Goal: Task Accomplishment & Management: Manage account settings

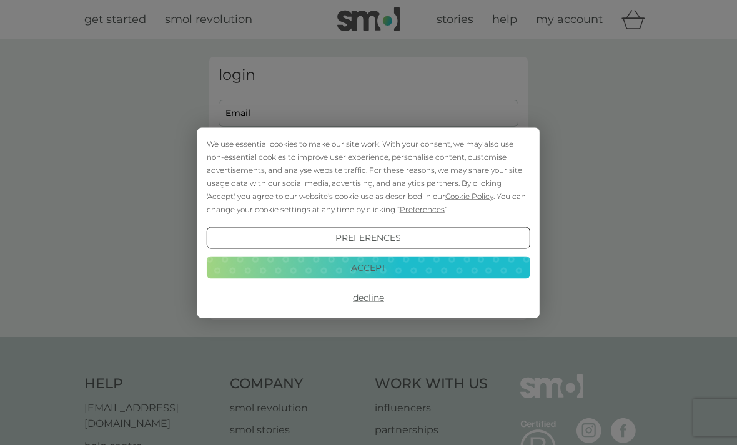
click at [386, 297] on button "Decline" at bounding box center [368, 298] width 323 height 22
click at [382, 109] on div "We use essential cookies to make our site work. With your consent, we may also …" at bounding box center [368, 222] width 737 height 445
click at [380, 300] on button "Decline" at bounding box center [368, 298] width 323 height 22
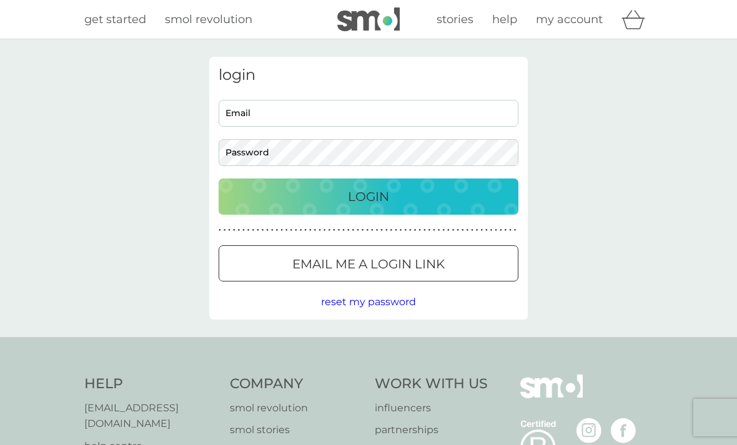
click at [370, 114] on input "Email" at bounding box center [369, 113] width 300 height 27
type input "douglas.barton@pobox.com"
click at [382, 194] on p "Login" at bounding box center [368, 197] width 41 height 20
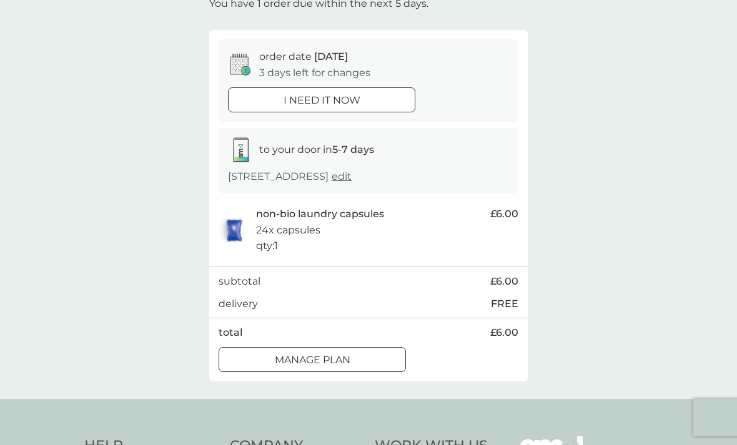
scroll to position [88, 0]
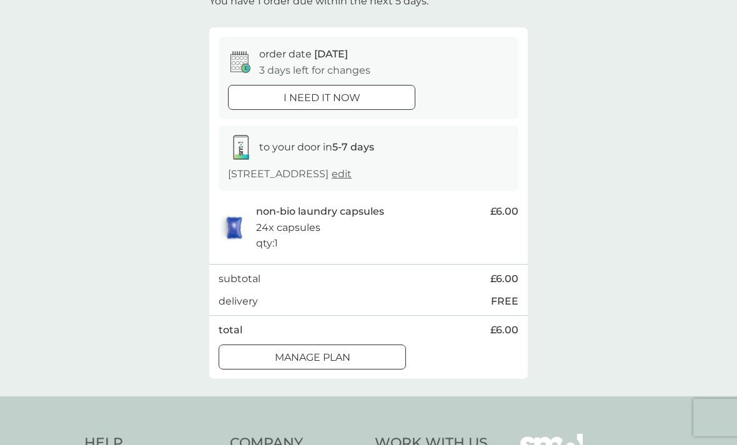
click at [383, 357] on div "Manage plan" at bounding box center [312, 358] width 186 height 16
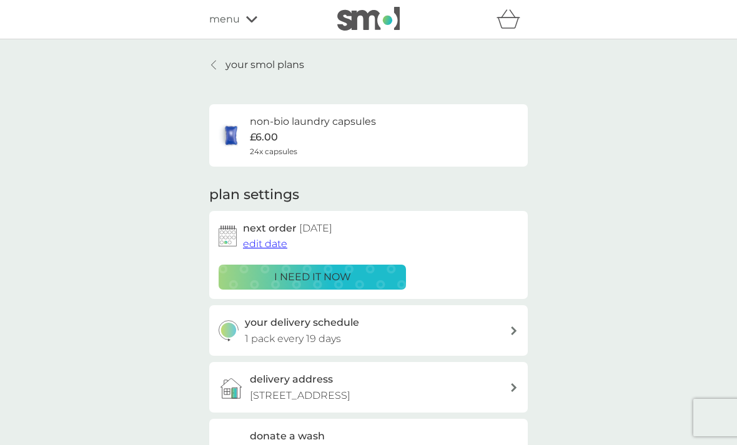
click at [264, 242] on span "edit date" at bounding box center [265, 244] width 44 height 12
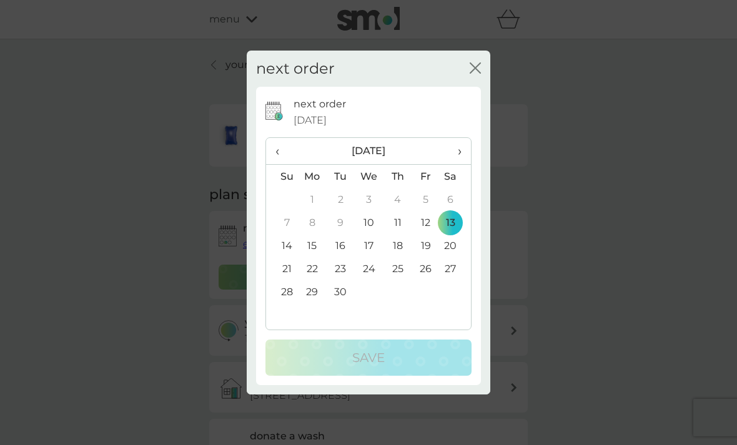
click at [464, 165] on th "›" at bounding box center [455, 151] width 31 height 27
click at [457, 234] on td "11" at bounding box center [455, 222] width 31 height 23
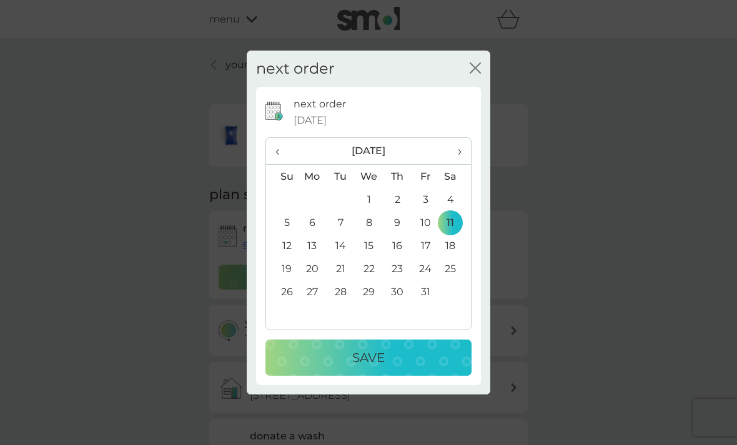
click at [402, 368] on div "Save" at bounding box center [368, 358] width 181 height 20
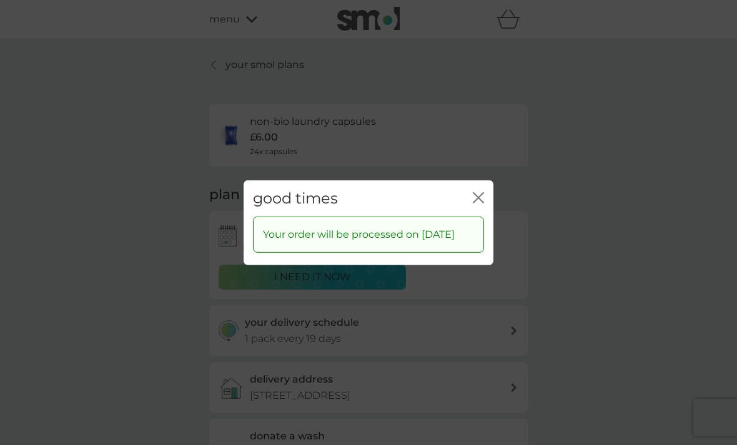
click at [482, 203] on icon "close" at bounding box center [478, 197] width 11 height 11
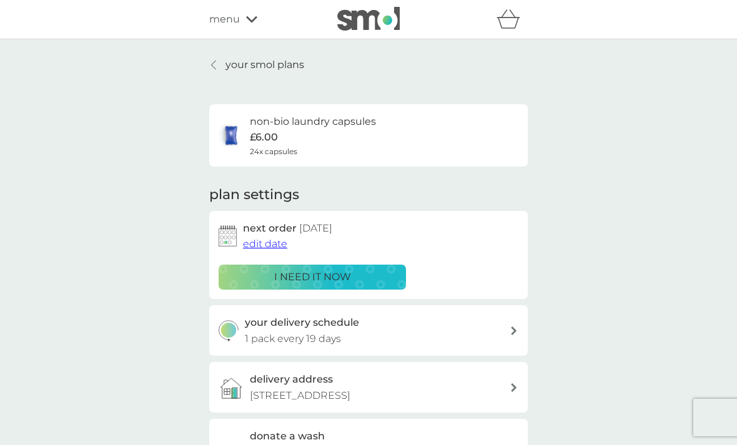
click at [263, 67] on p "your smol plans" at bounding box center [264, 65] width 79 height 16
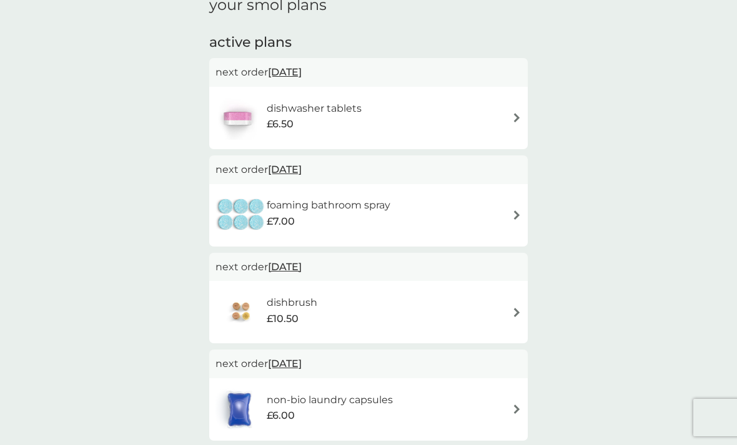
scroll to position [189, 0]
click at [510, 118] on div "dishwasher tablets £6.50" at bounding box center [368, 119] width 306 height 44
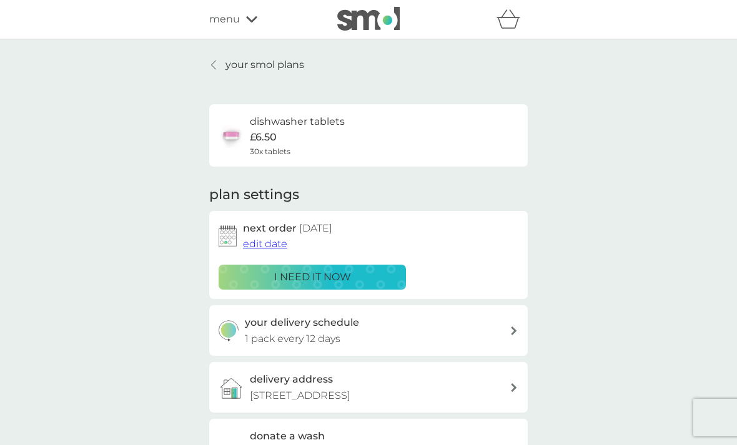
click at [275, 240] on span "edit date" at bounding box center [265, 244] width 44 height 12
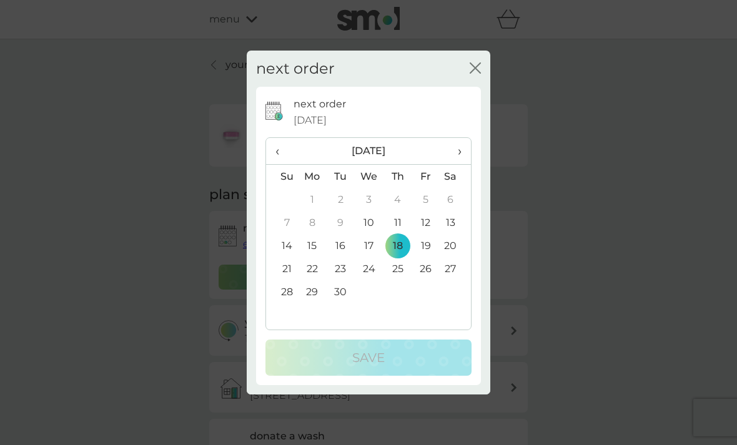
click at [466, 165] on th "›" at bounding box center [455, 151] width 31 height 27
click at [458, 234] on td "11" at bounding box center [455, 222] width 31 height 23
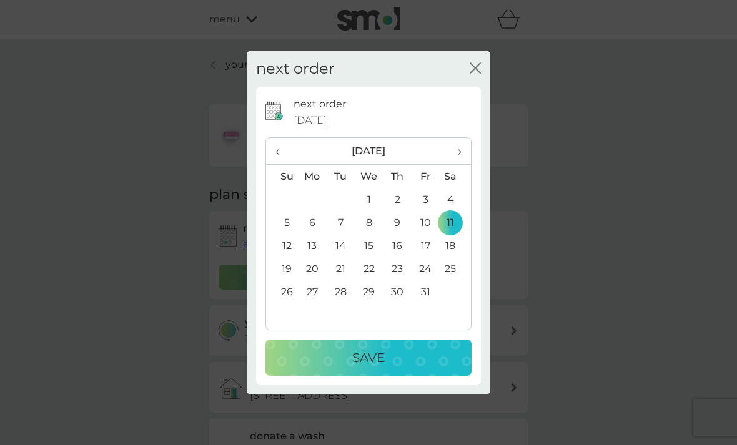
click at [391, 368] on div "Save" at bounding box center [368, 358] width 181 height 20
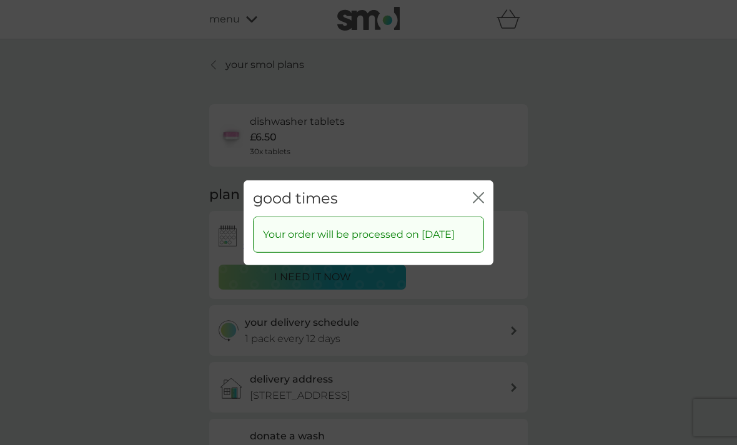
click at [483, 200] on div "good times close" at bounding box center [369, 198] width 250 height 37
click at [481, 203] on icon "close" at bounding box center [478, 197] width 11 height 11
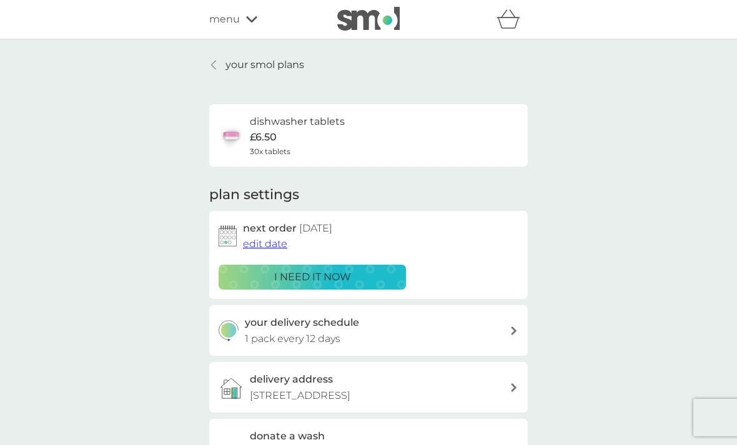
click at [278, 60] on p "your smol plans" at bounding box center [264, 65] width 79 height 16
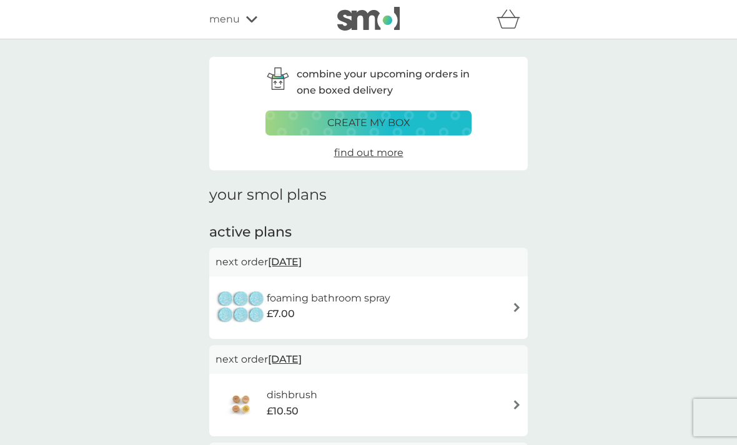
click at [302, 255] on span "4 Oct 2025" at bounding box center [285, 262] width 34 height 24
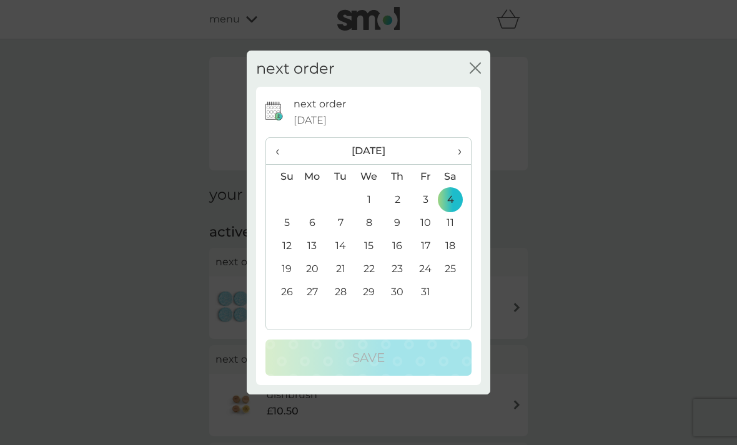
click at [457, 234] on td "11" at bounding box center [455, 222] width 31 height 23
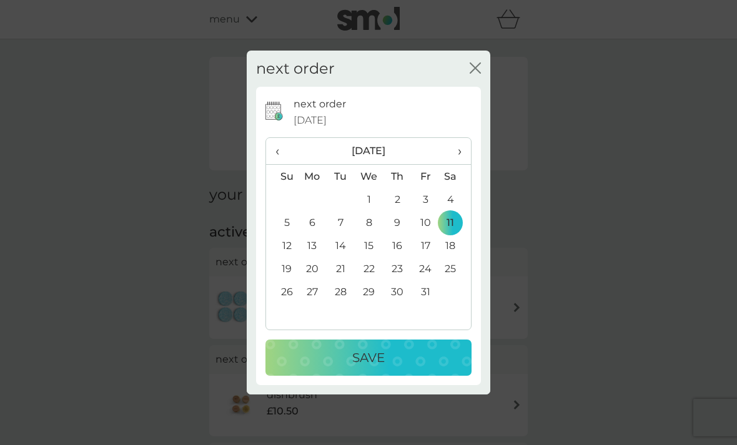
click at [401, 368] on div "Save" at bounding box center [368, 358] width 181 height 20
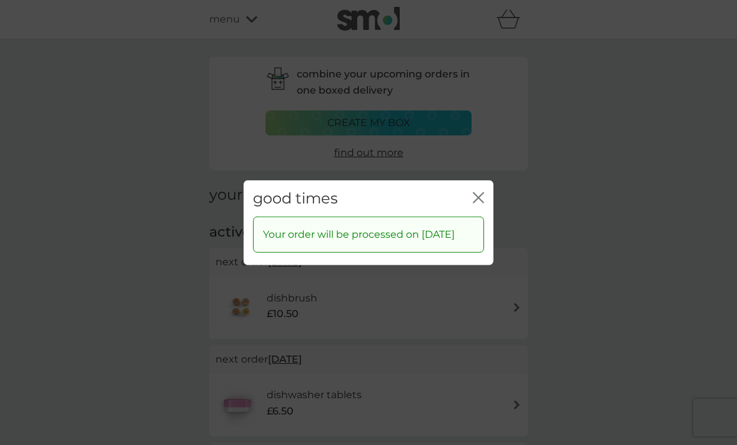
click at [482, 203] on icon "close" at bounding box center [478, 197] width 11 height 11
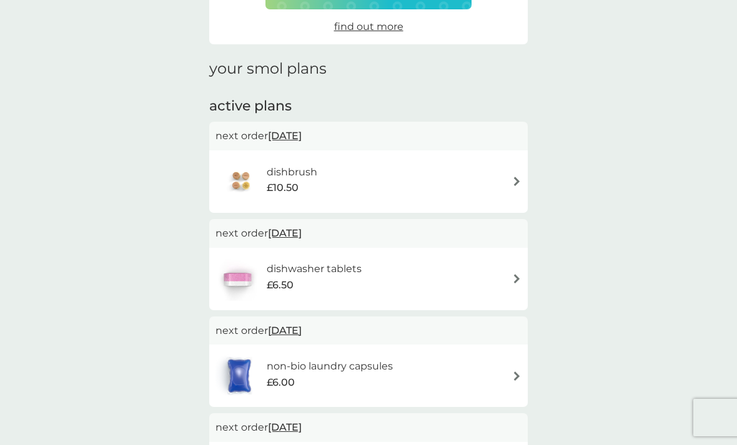
scroll to position [137, 0]
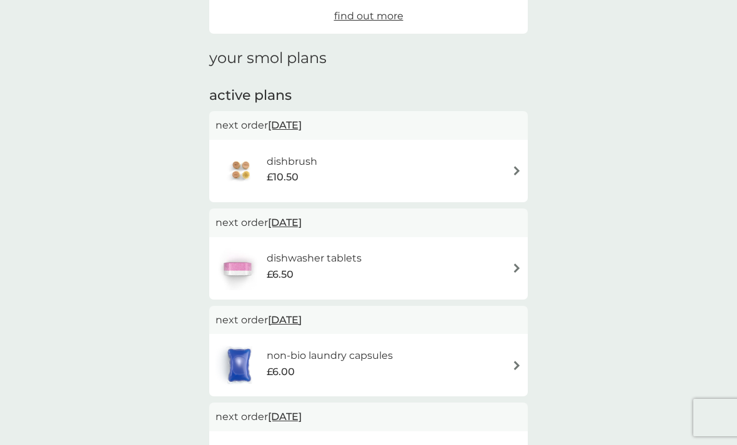
click at [512, 170] on img at bounding box center [516, 170] width 9 height 9
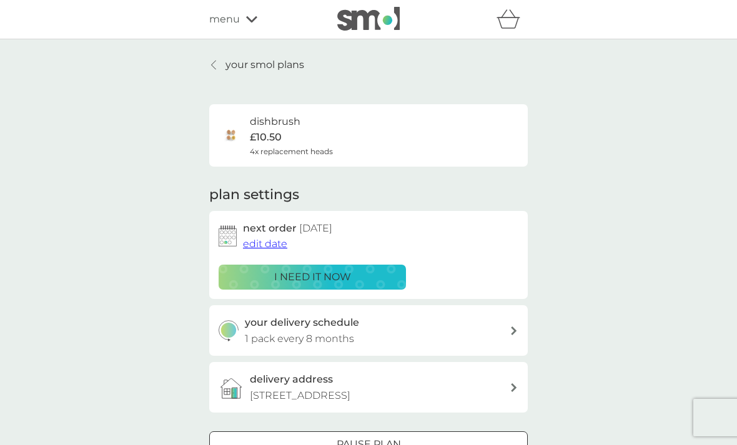
click at [275, 245] on span "edit date" at bounding box center [265, 244] width 44 height 12
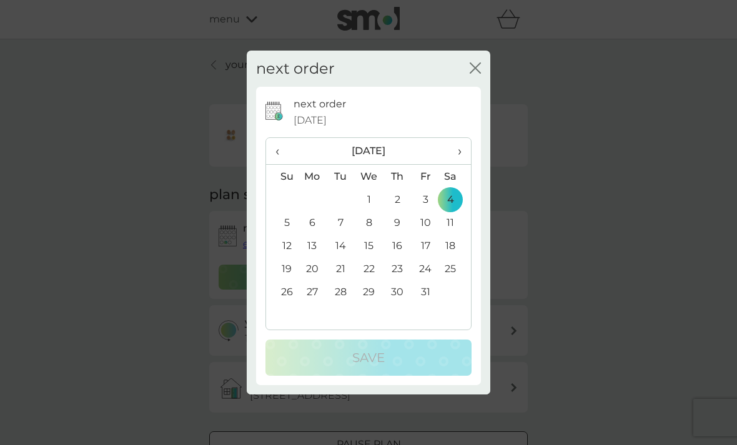
click at [456, 234] on td "11" at bounding box center [455, 222] width 31 height 23
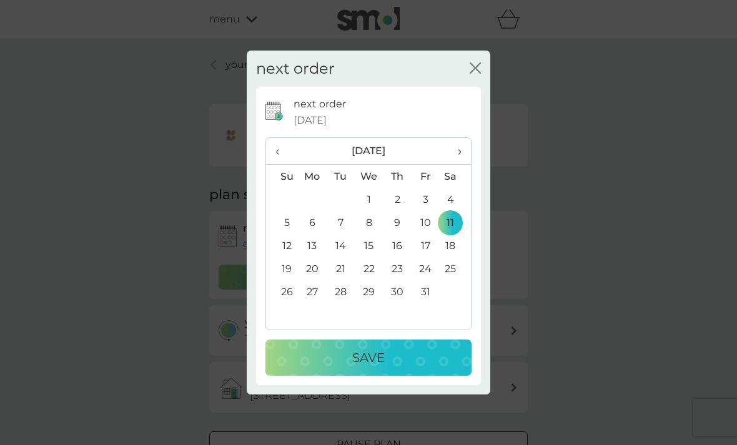
click at [381, 368] on p "Save" at bounding box center [368, 358] width 32 height 20
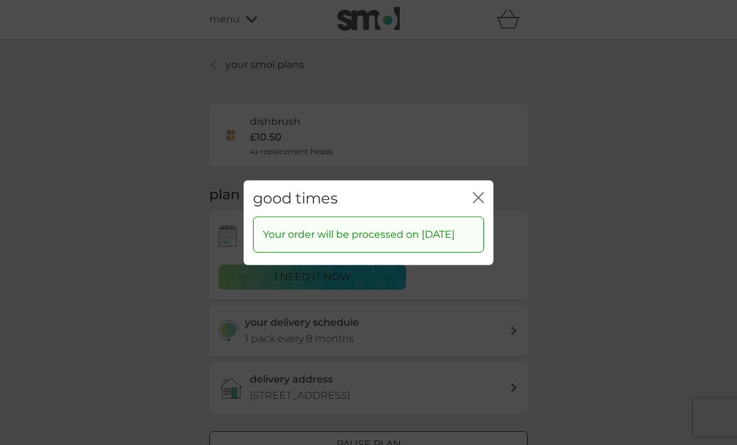
click at [480, 203] on icon "close" at bounding box center [478, 197] width 11 height 11
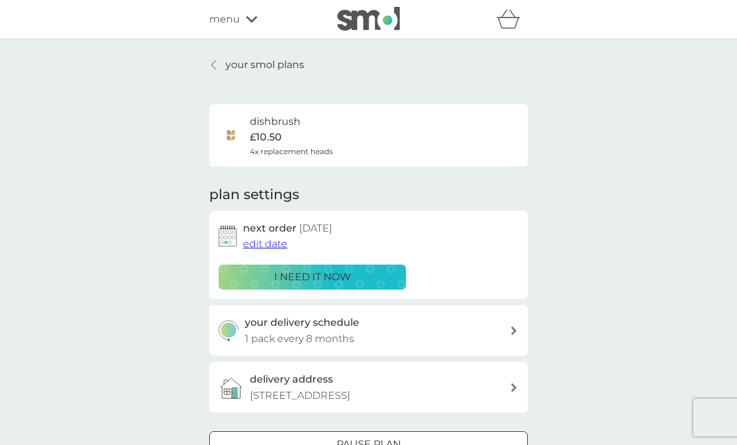
click at [291, 64] on p "your smol plans" at bounding box center [264, 65] width 79 height 16
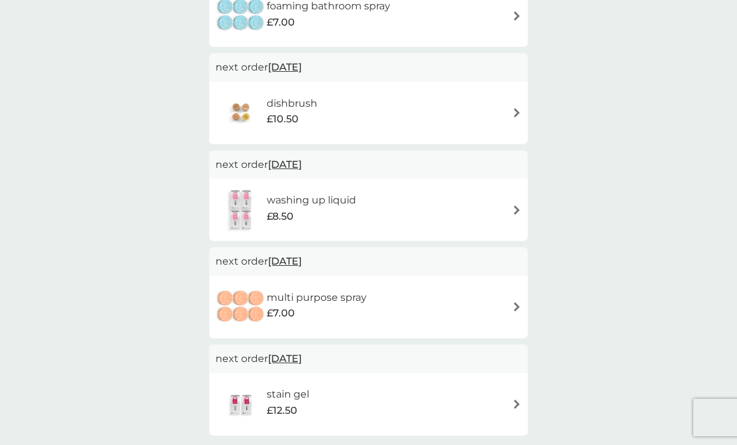
scroll to position [494, 0]
